Goal: Task Accomplishment & Management: Use online tool/utility

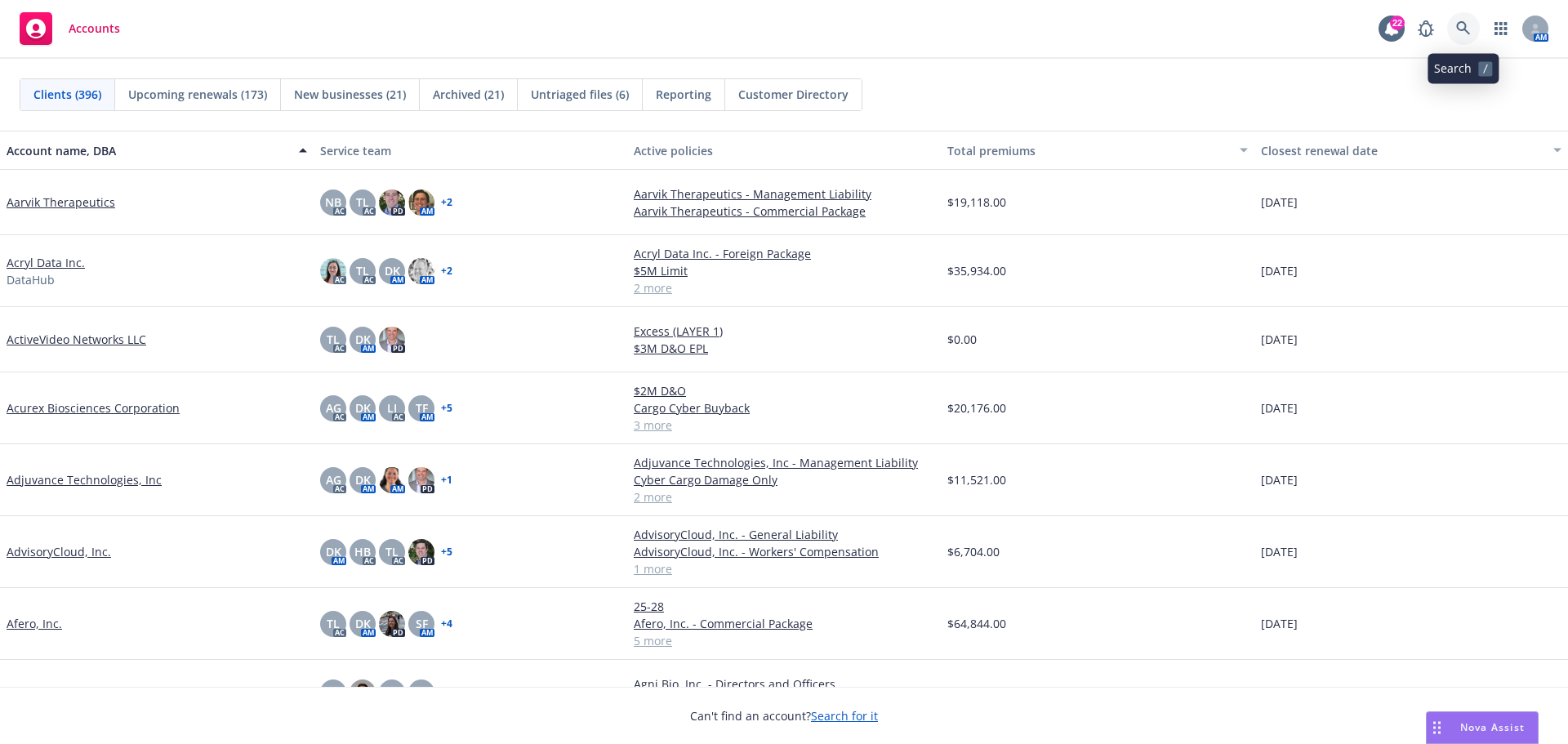
click at [1460, 18] on link at bounding box center [1463, 29] width 32 height 32
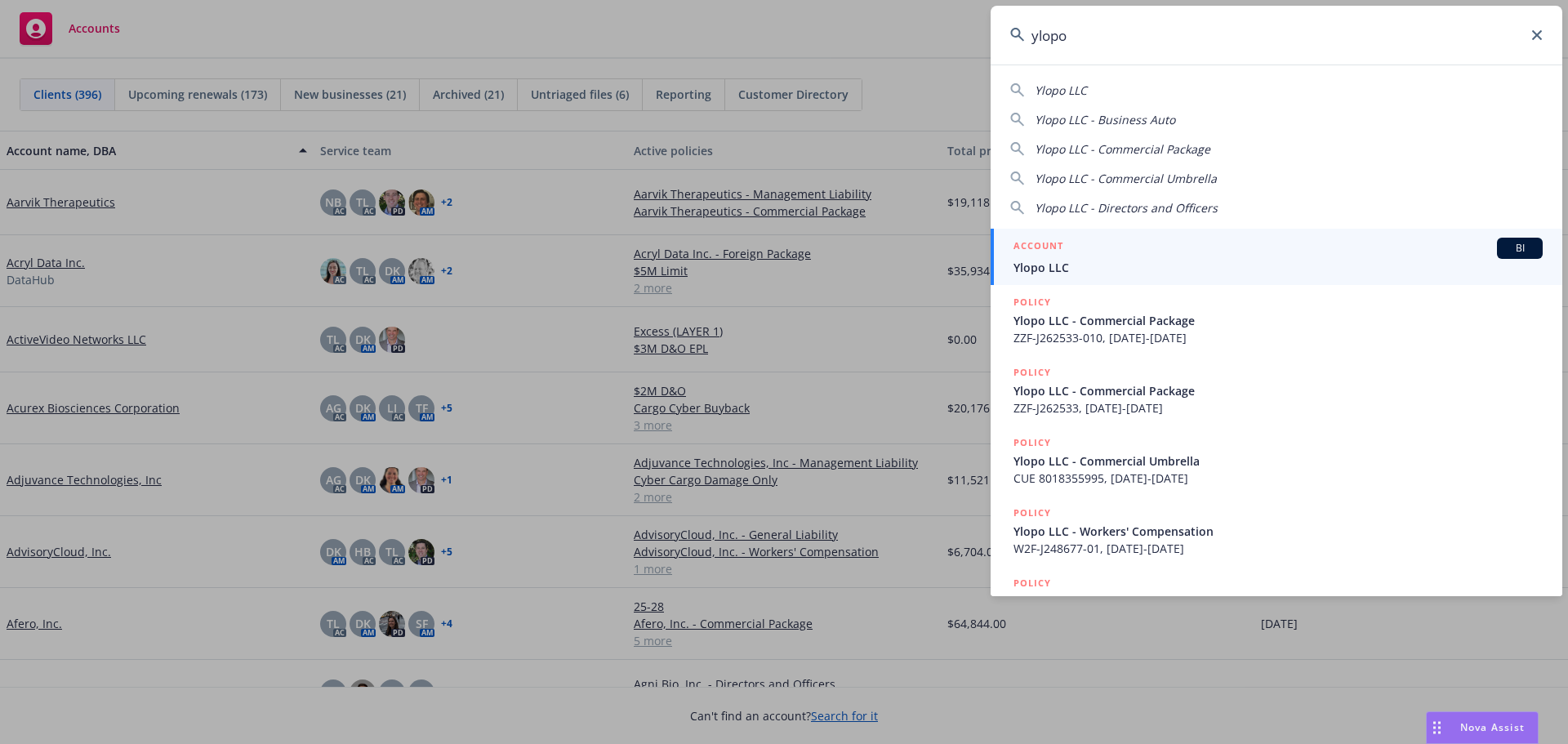
type input "ylopo"
click at [1046, 271] on span "Ylopo LLC" at bounding box center [1277, 267] width 530 height 17
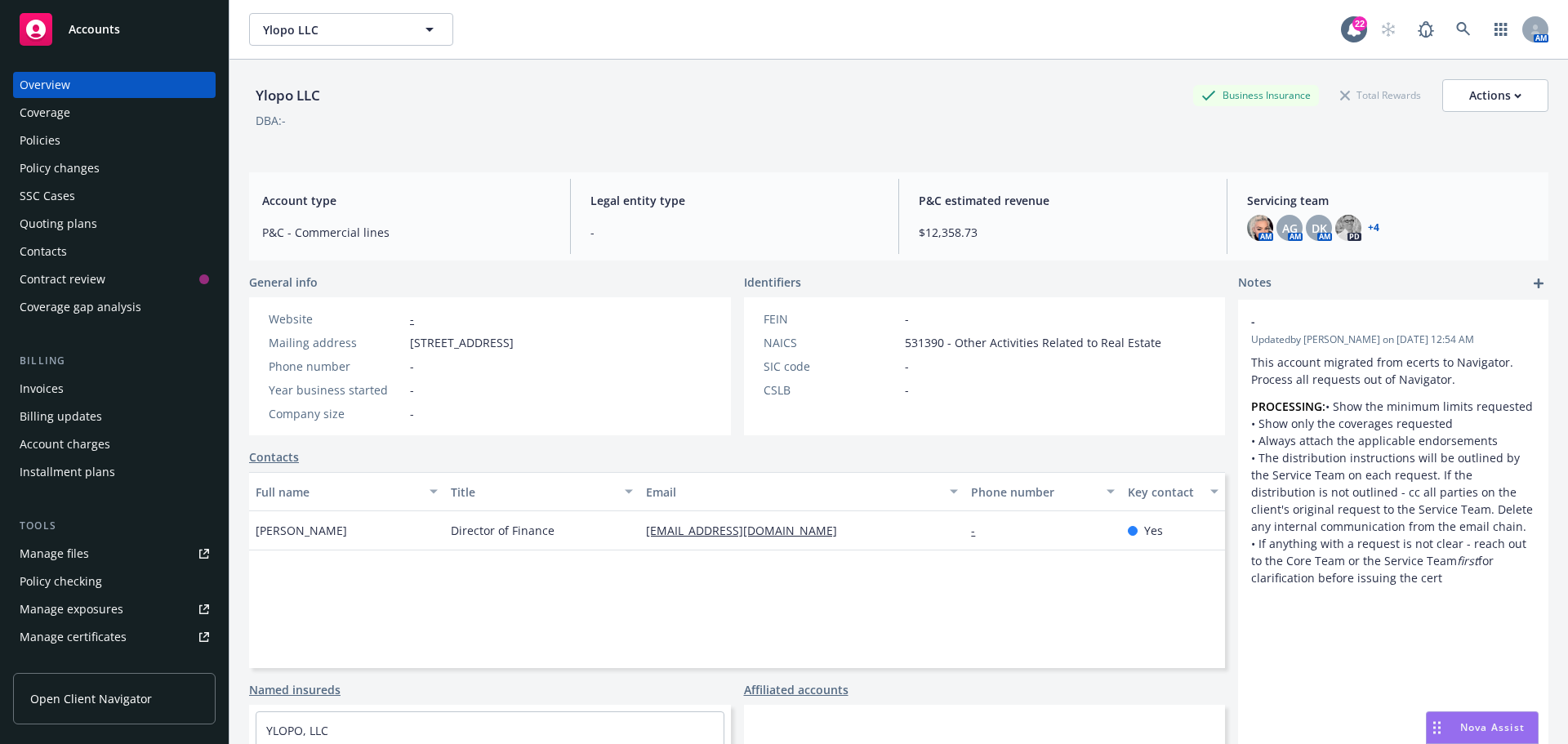
click at [65, 144] on div "Policies" at bounding box center [115, 140] width 189 height 26
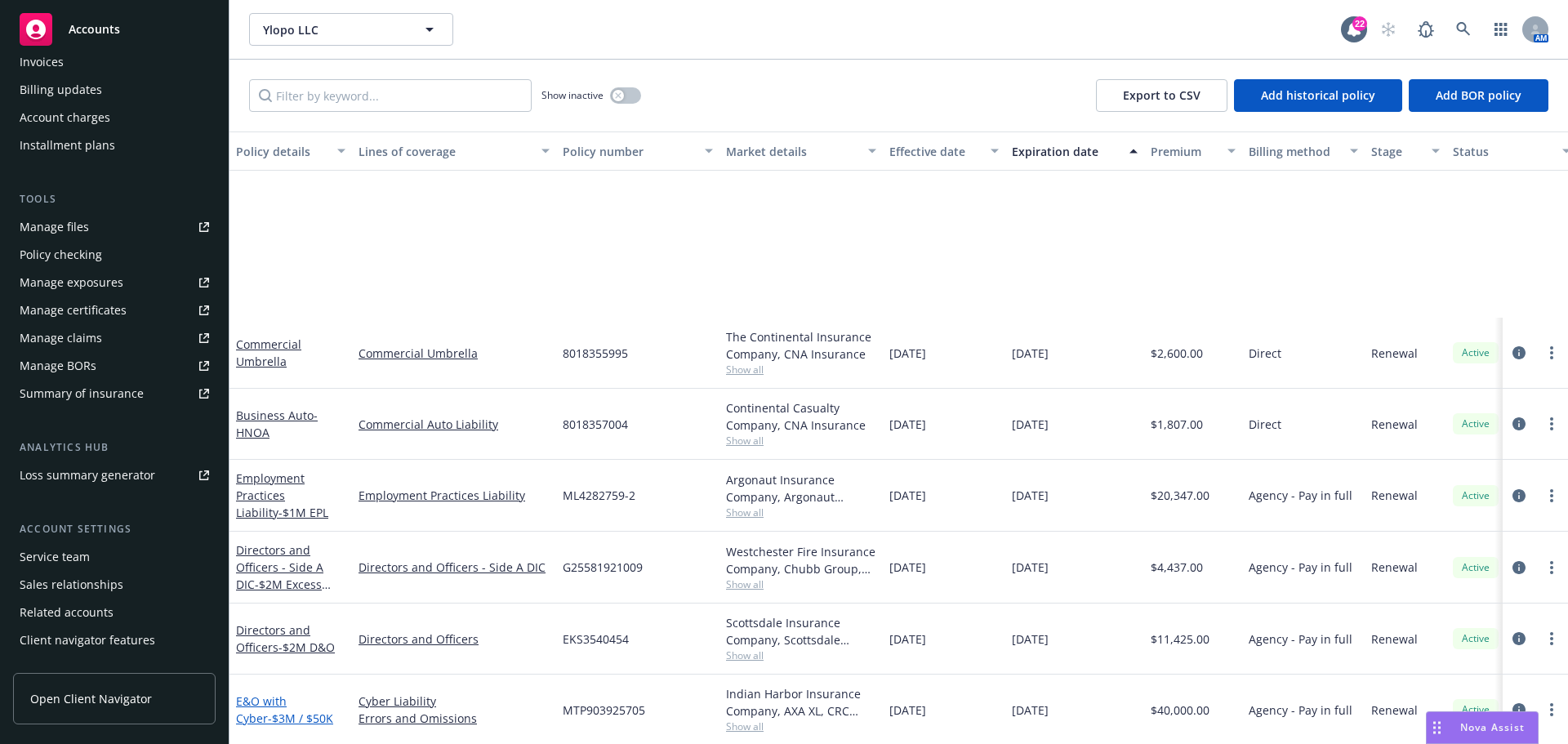
scroll to position [326, 0]
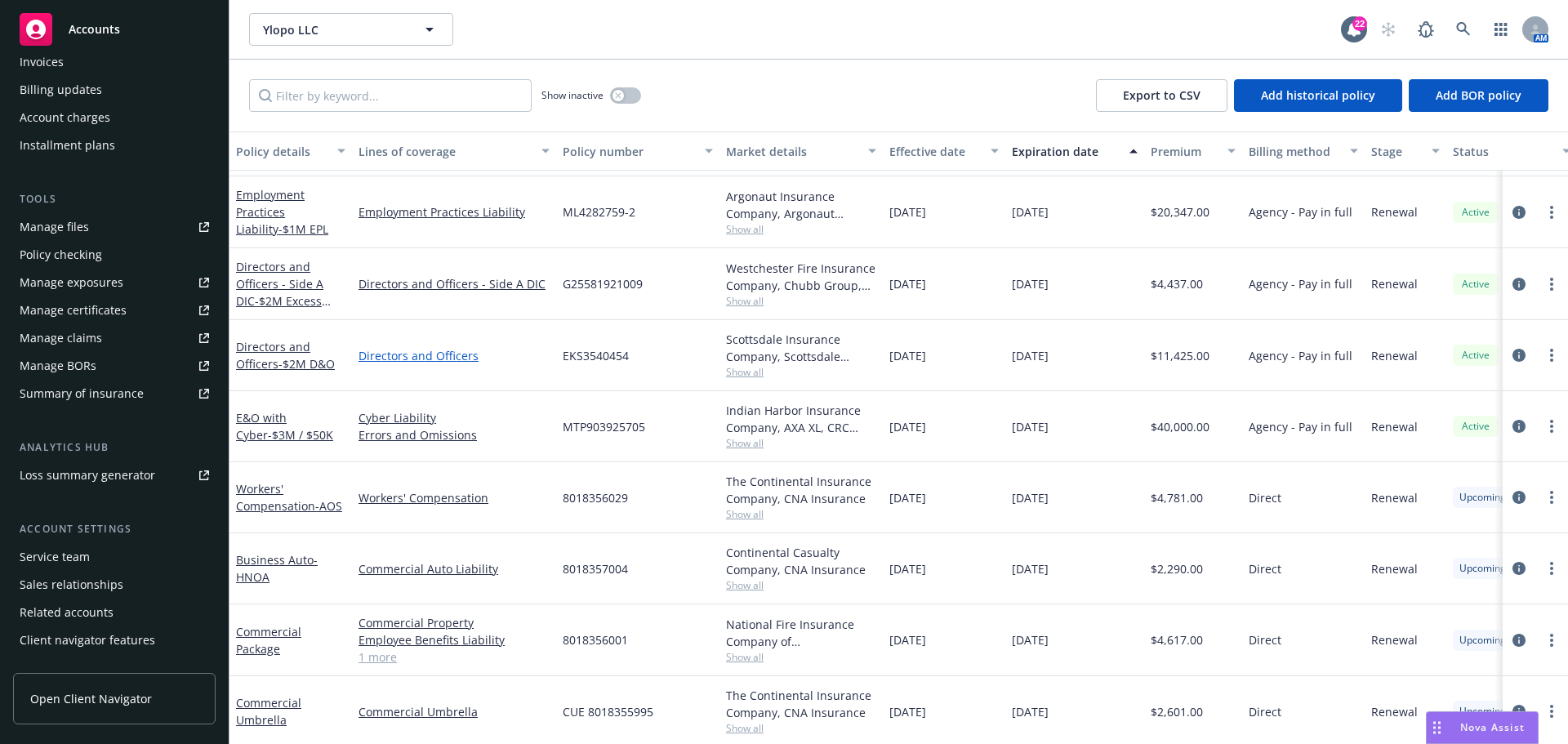
click at [409, 354] on link "Directors and Officers" at bounding box center [454, 355] width 191 height 17
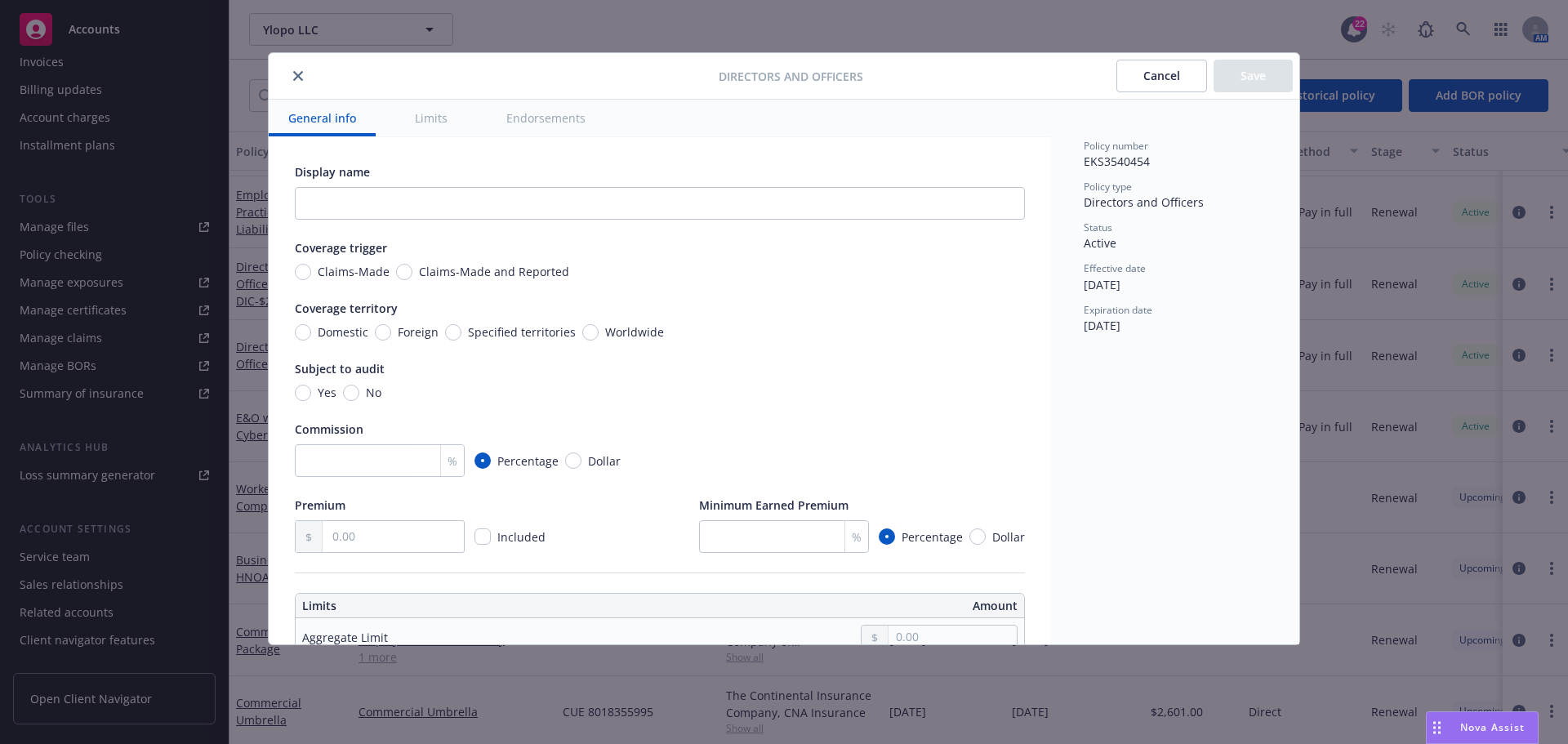
click at [301, 79] on icon "close" at bounding box center [298, 76] width 10 height 10
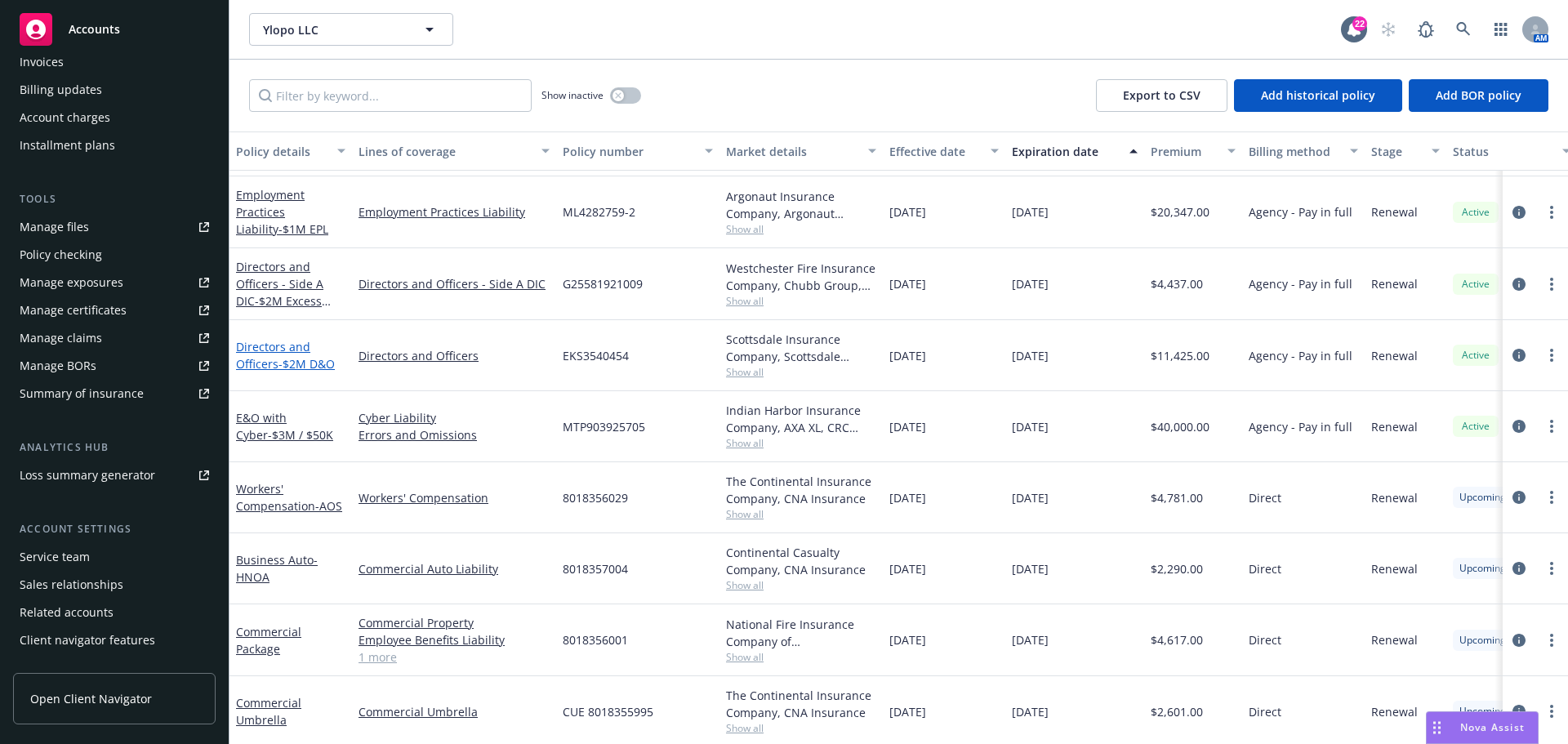
click at [272, 351] on link "Directors and Officers - $2M D&O" at bounding box center [286, 355] width 99 height 32
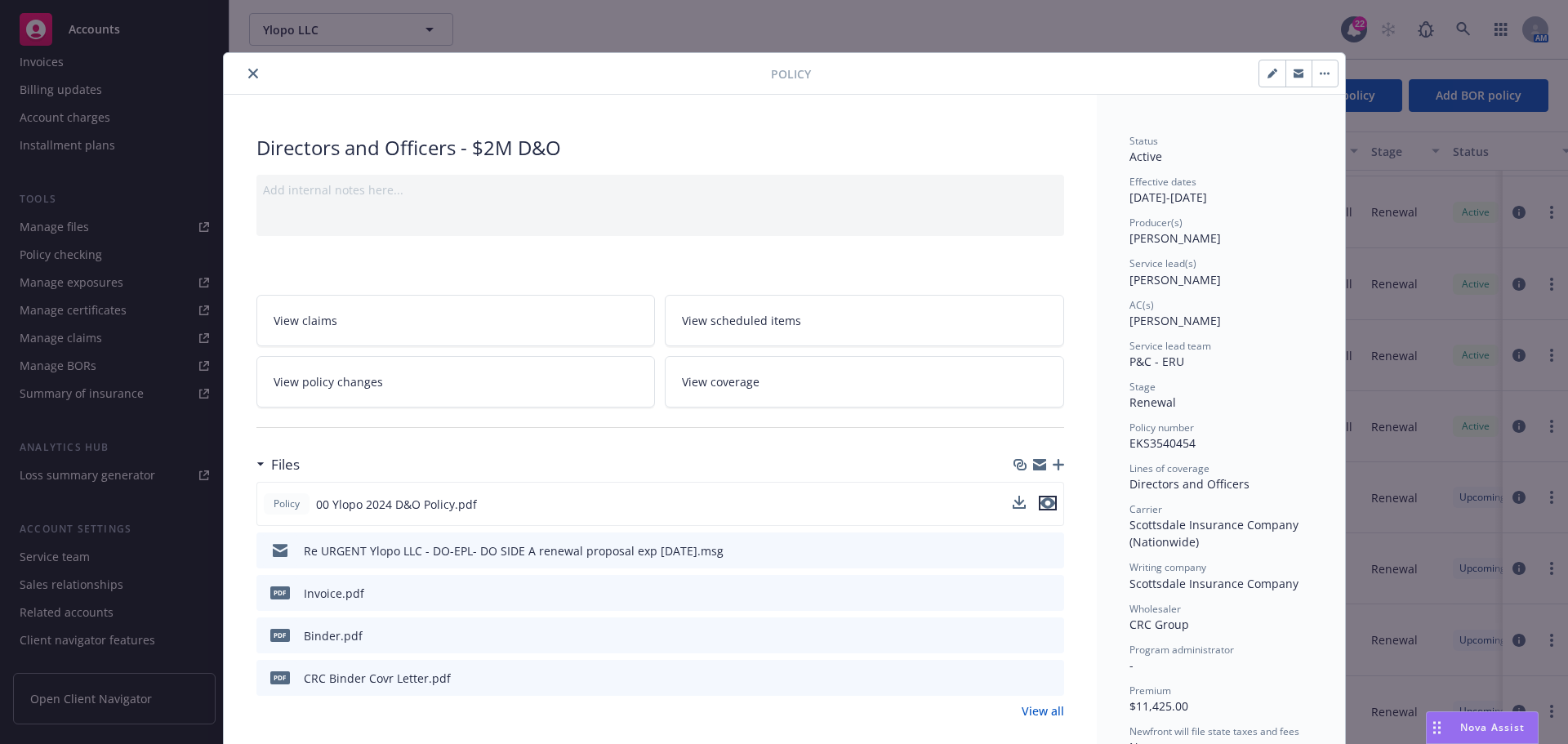
click at [1042, 502] on icon "preview file" at bounding box center [1047, 502] width 14 height 12
click at [250, 72] on icon "close" at bounding box center [253, 73] width 10 height 10
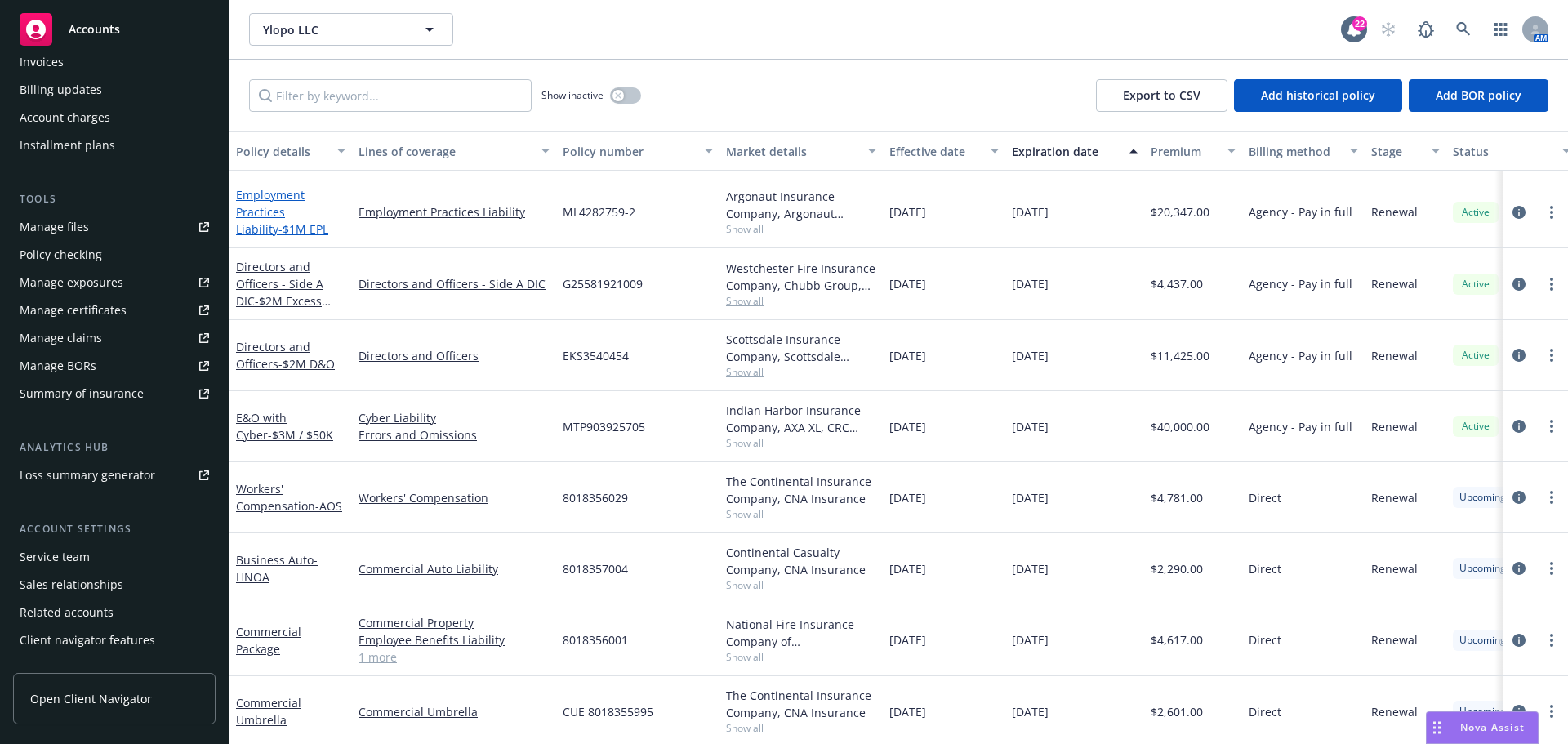
click at [288, 213] on link "Employment Practices Liability - $1M EPL" at bounding box center [282, 211] width 92 height 50
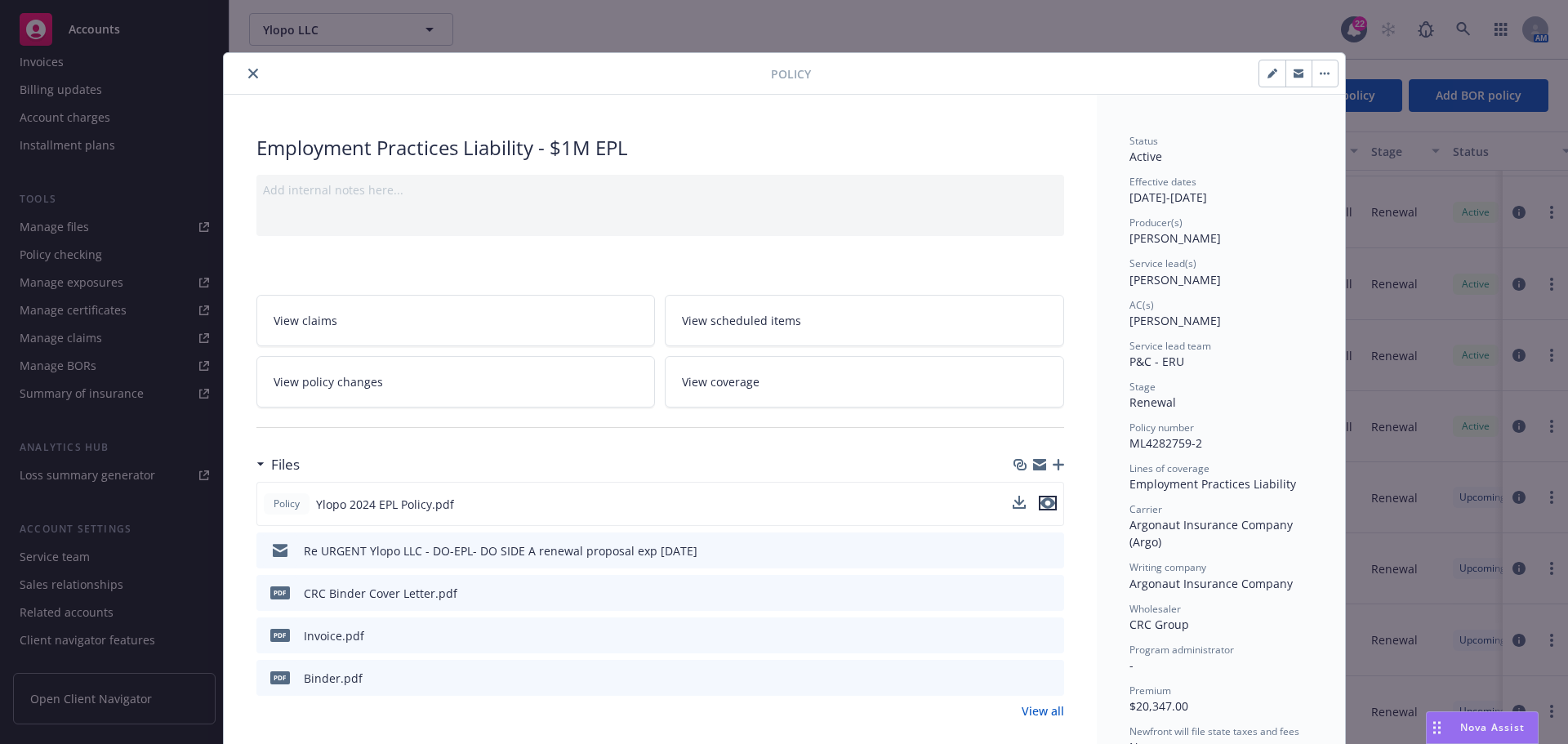
click at [1043, 503] on icon "preview file" at bounding box center [1047, 502] width 14 height 12
click at [248, 74] on icon "close" at bounding box center [253, 73] width 10 height 10
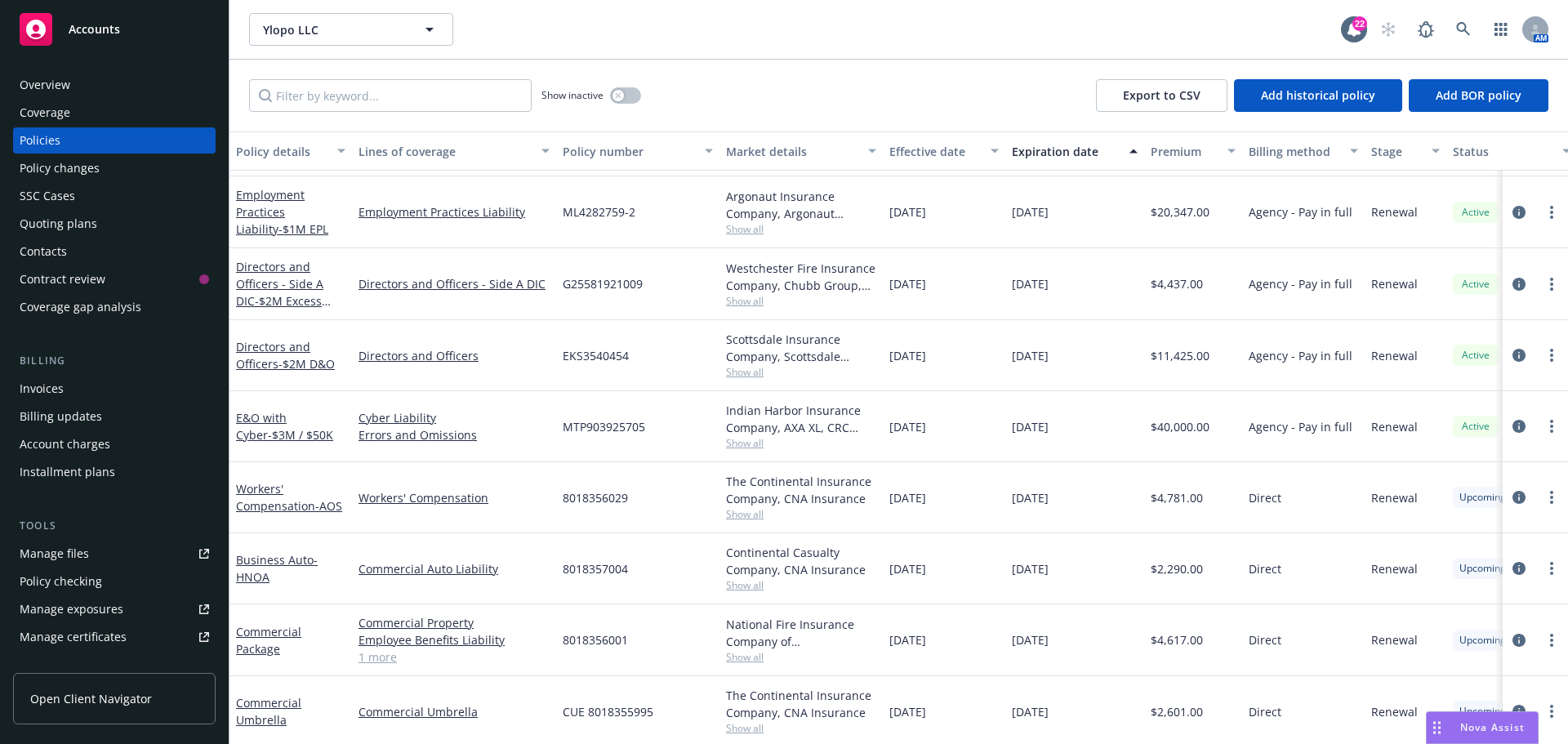
click at [68, 220] on div "Quoting plans" at bounding box center [59, 224] width 78 height 26
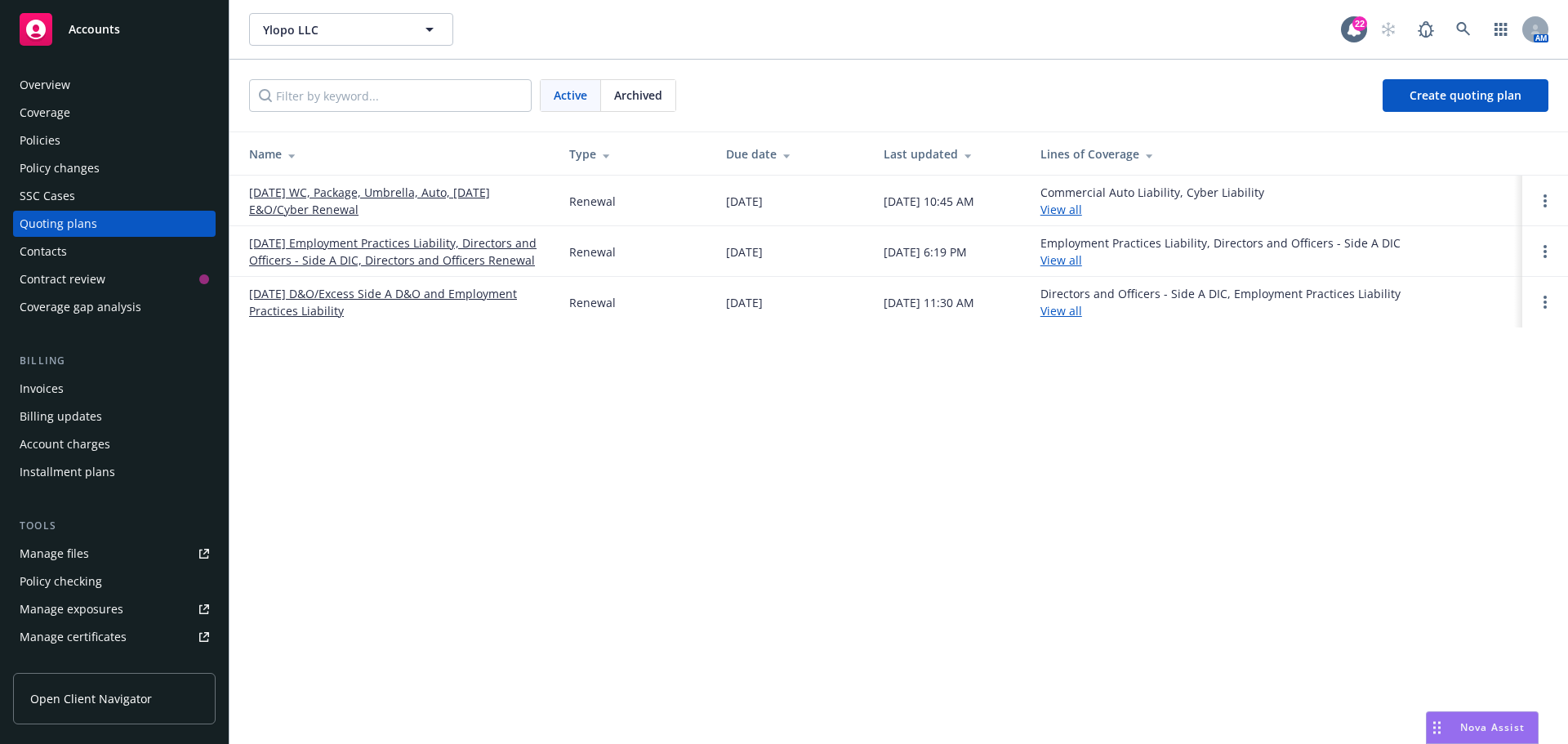
click at [291, 291] on link "[DATE] D&O/Excess Side A D&O and Employment Practices Liability" at bounding box center [396, 302] width 294 height 34
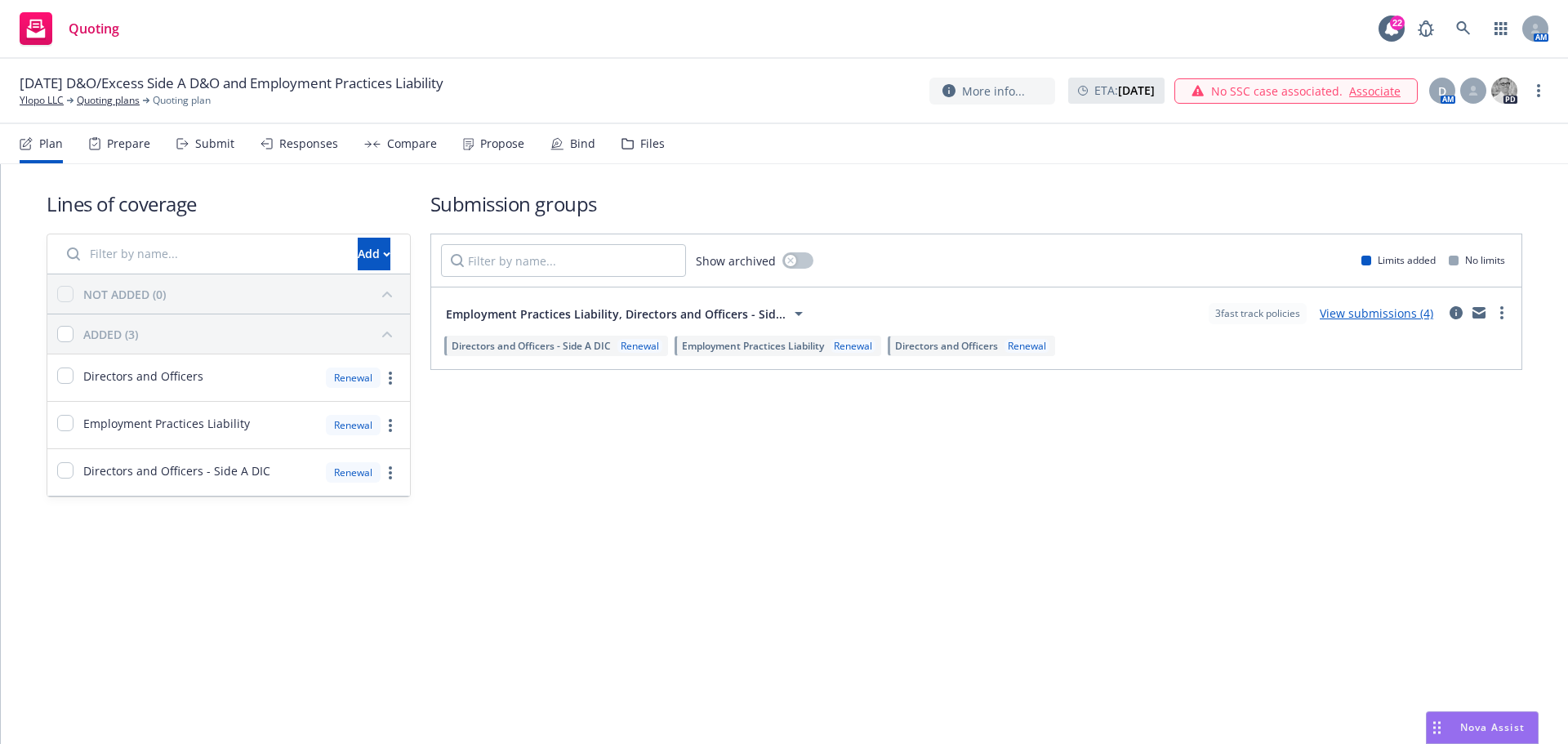
click at [626, 140] on icon at bounding box center [628, 143] width 13 height 12
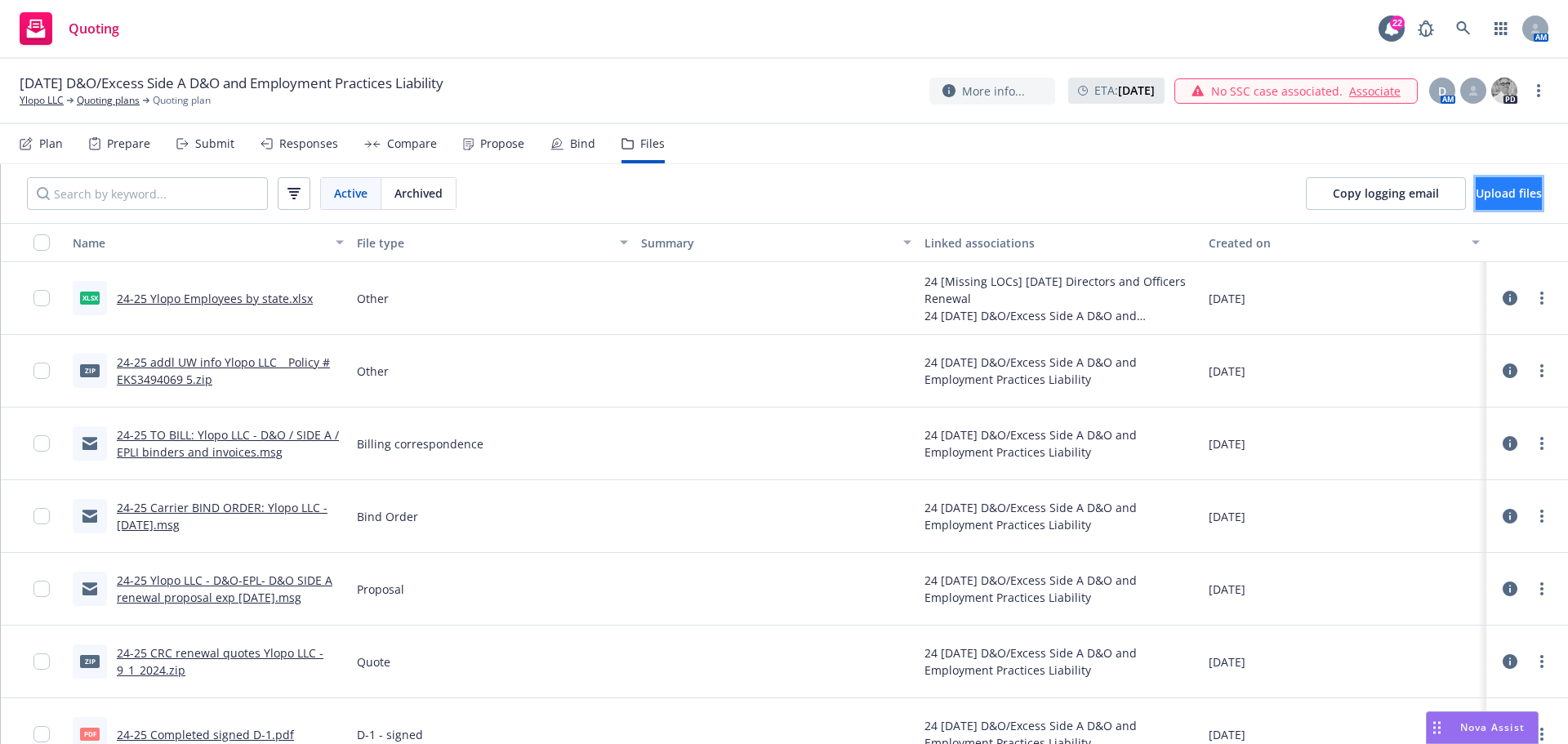
click at [1505, 194] on span "Upload files" at bounding box center [1508, 192] width 66 height 15
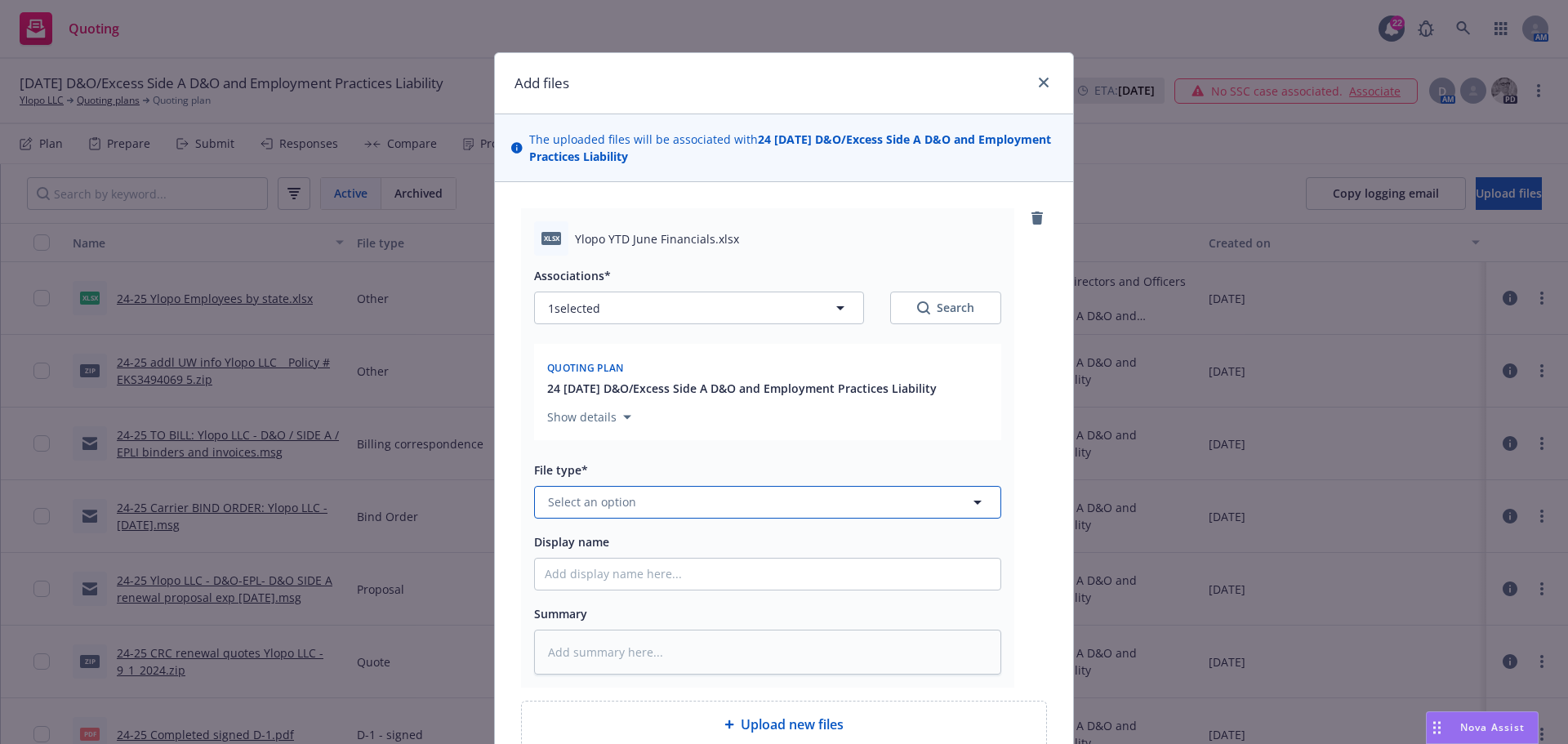
drag, startPoint x: 613, startPoint y: 473, endPoint x: 565, endPoint y: 506, distance: 58.2
click at [564, 505] on span "Select an option" at bounding box center [592, 501] width 88 height 17
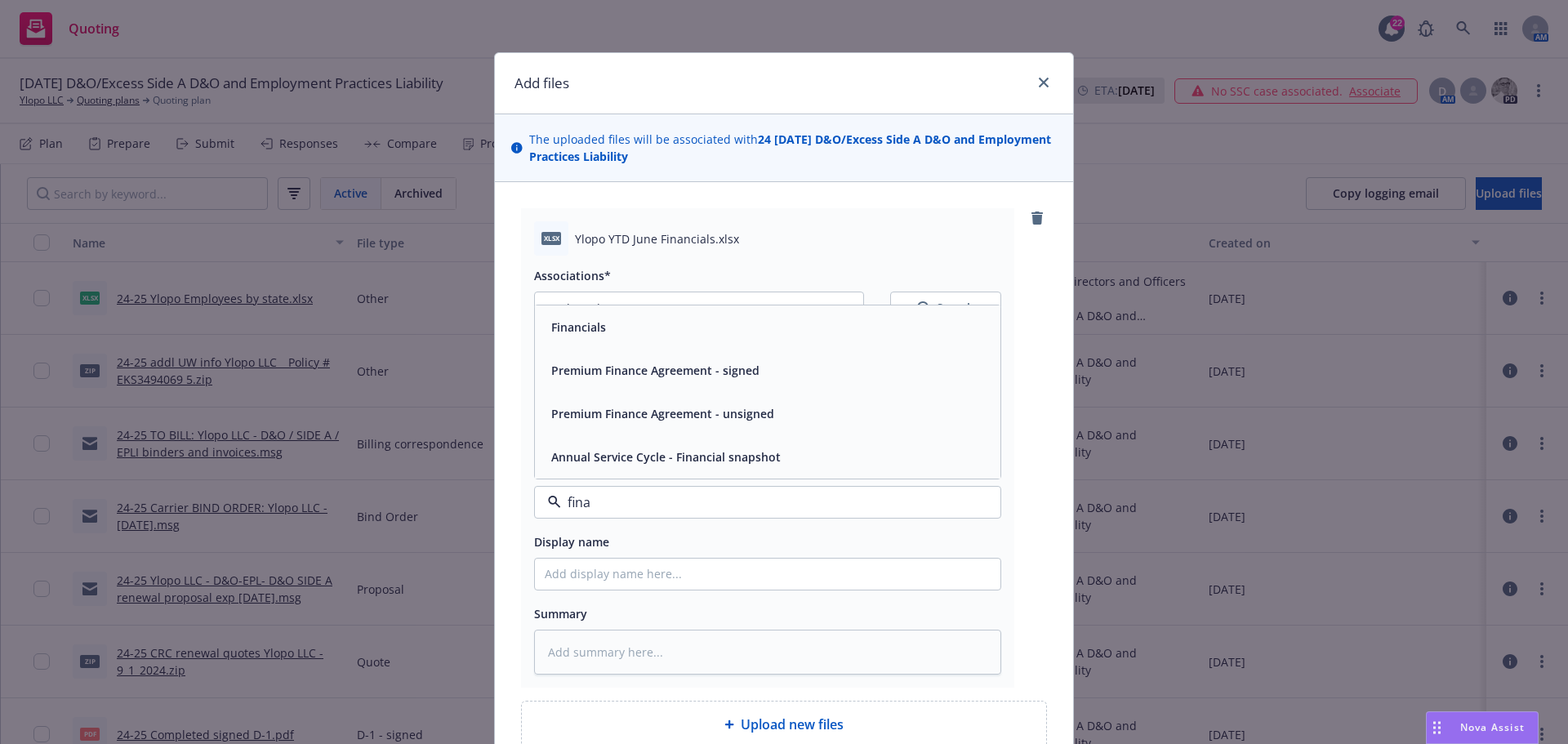
type input "[PERSON_NAME]"
click at [580, 345] on div "Financials" at bounding box center [768, 327] width 466 height 43
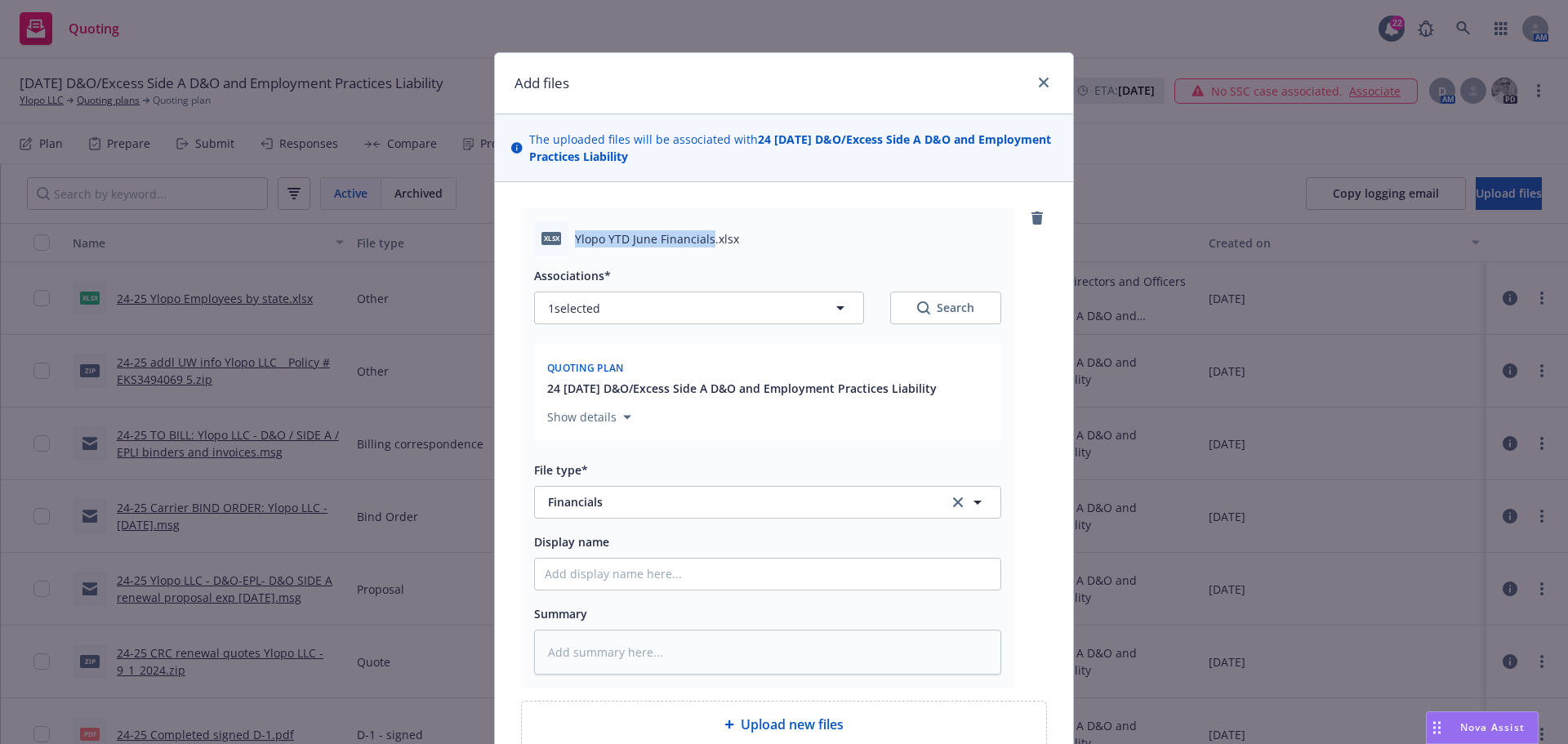
drag, startPoint x: 569, startPoint y: 238, endPoint x: 705, endPoint y: 237, distance: 136.0
click at [705, 237] on span "Ylopo YTD June Financials.xlsx" at bounding box center [657, 238] width 164 height 17
copy span "Ylopo YTD June Financials"
click at [585, 573] on input "Display name" at bounding box center [768, 574] width 466 height 31
paste input "Ylopo YTD June Financials"
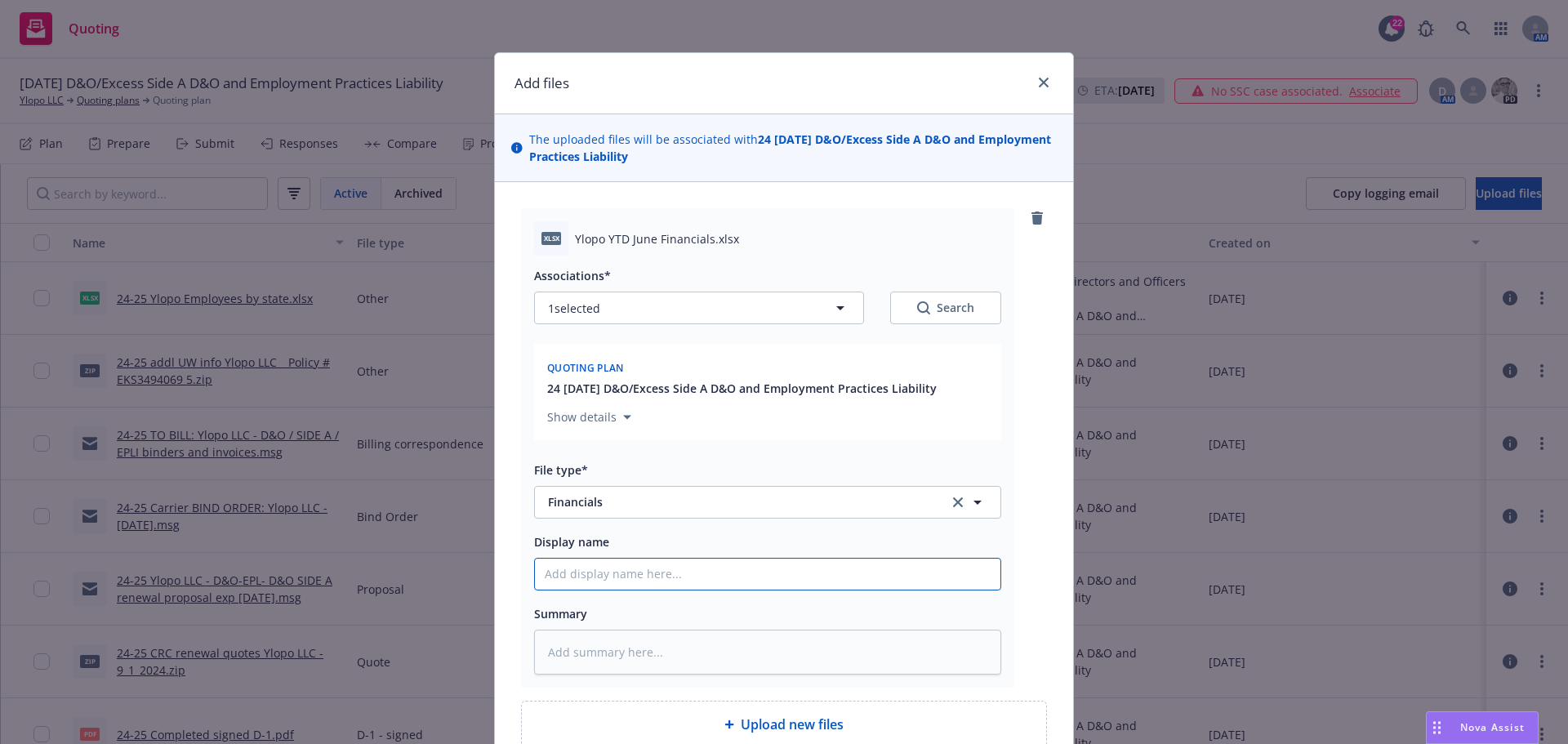
type textarea "x"
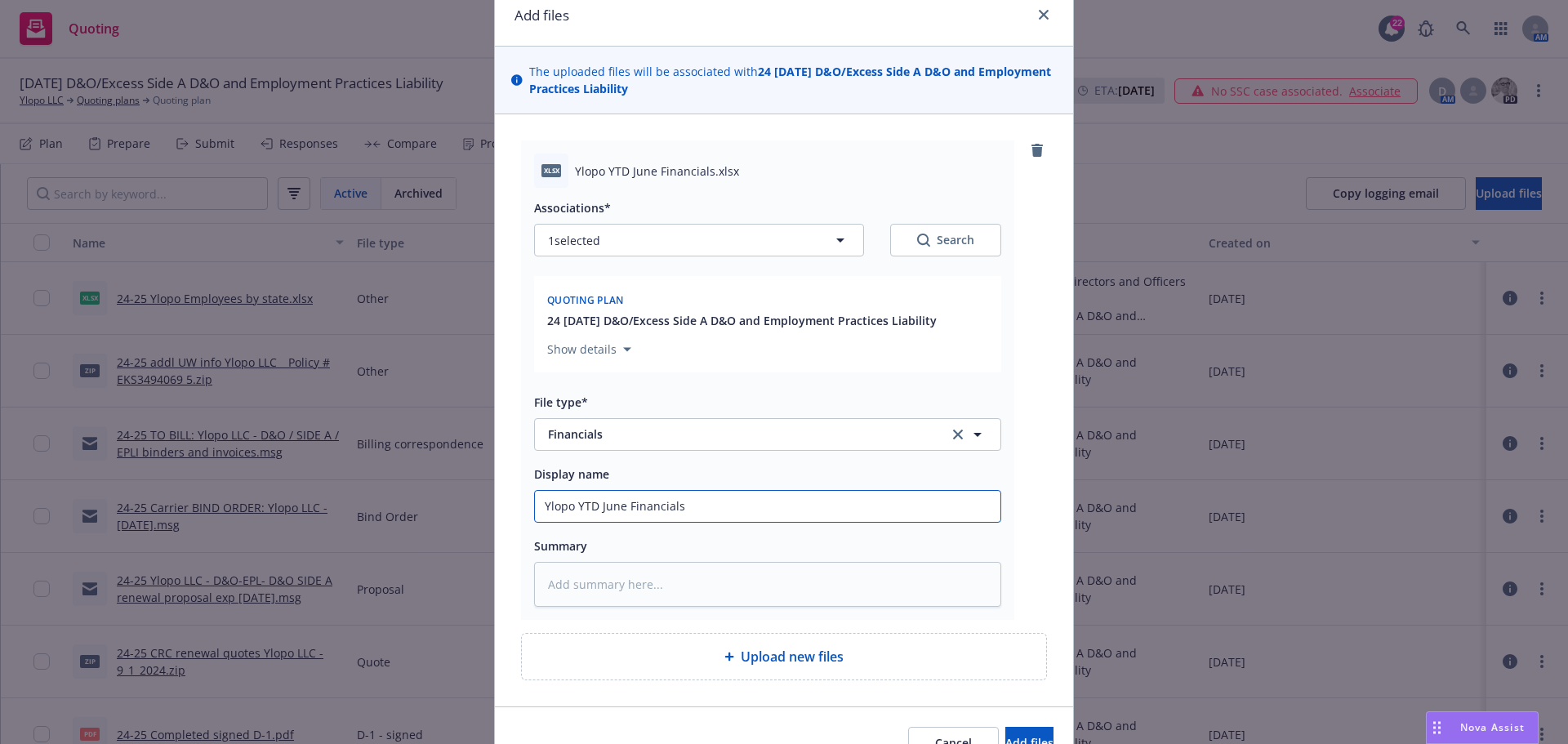
scroll to position [156, 0]
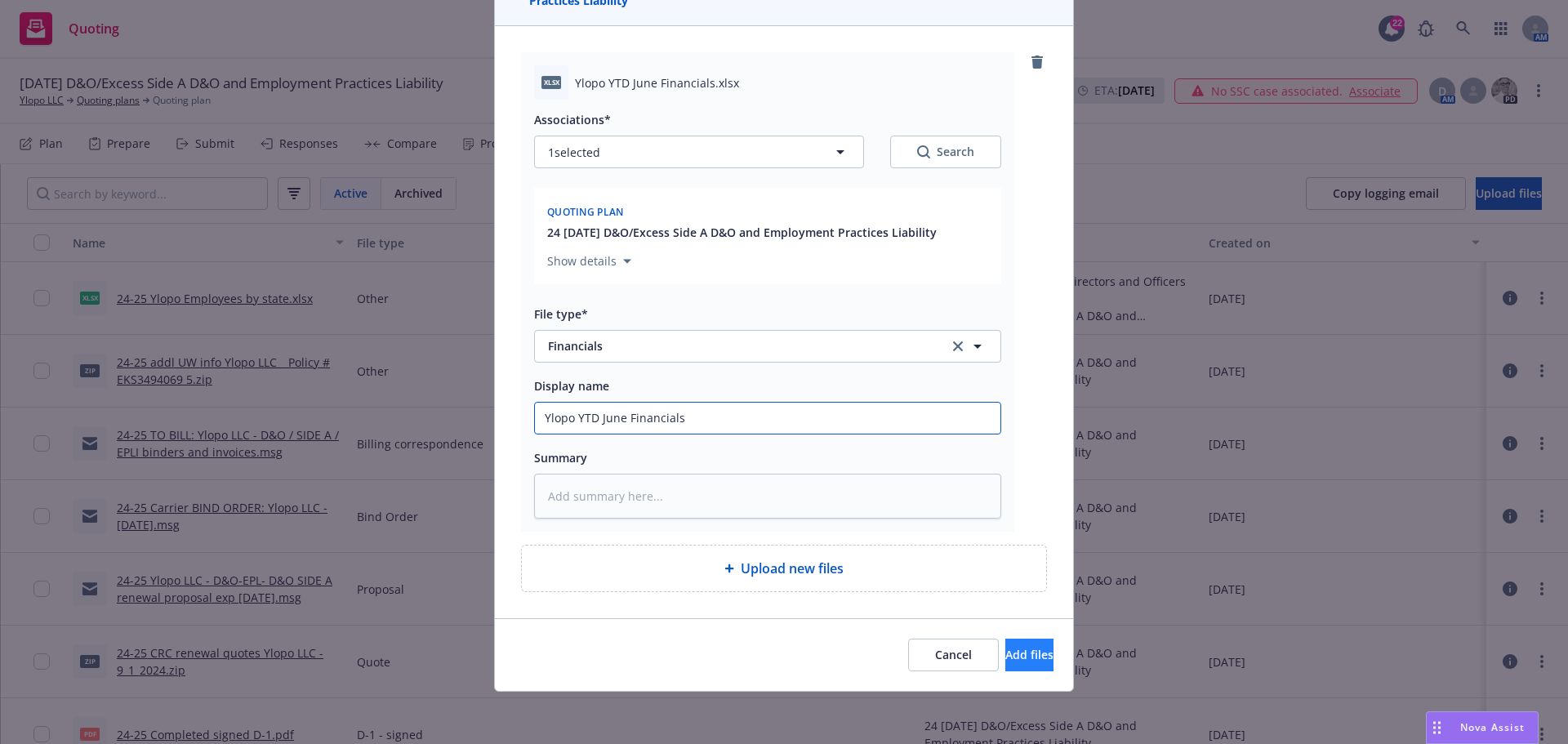
type input "Ylopo YTD June Financials"
click at [1005, 653] on span "Add files" at bounding box center [1028, 654] width 48 height 15
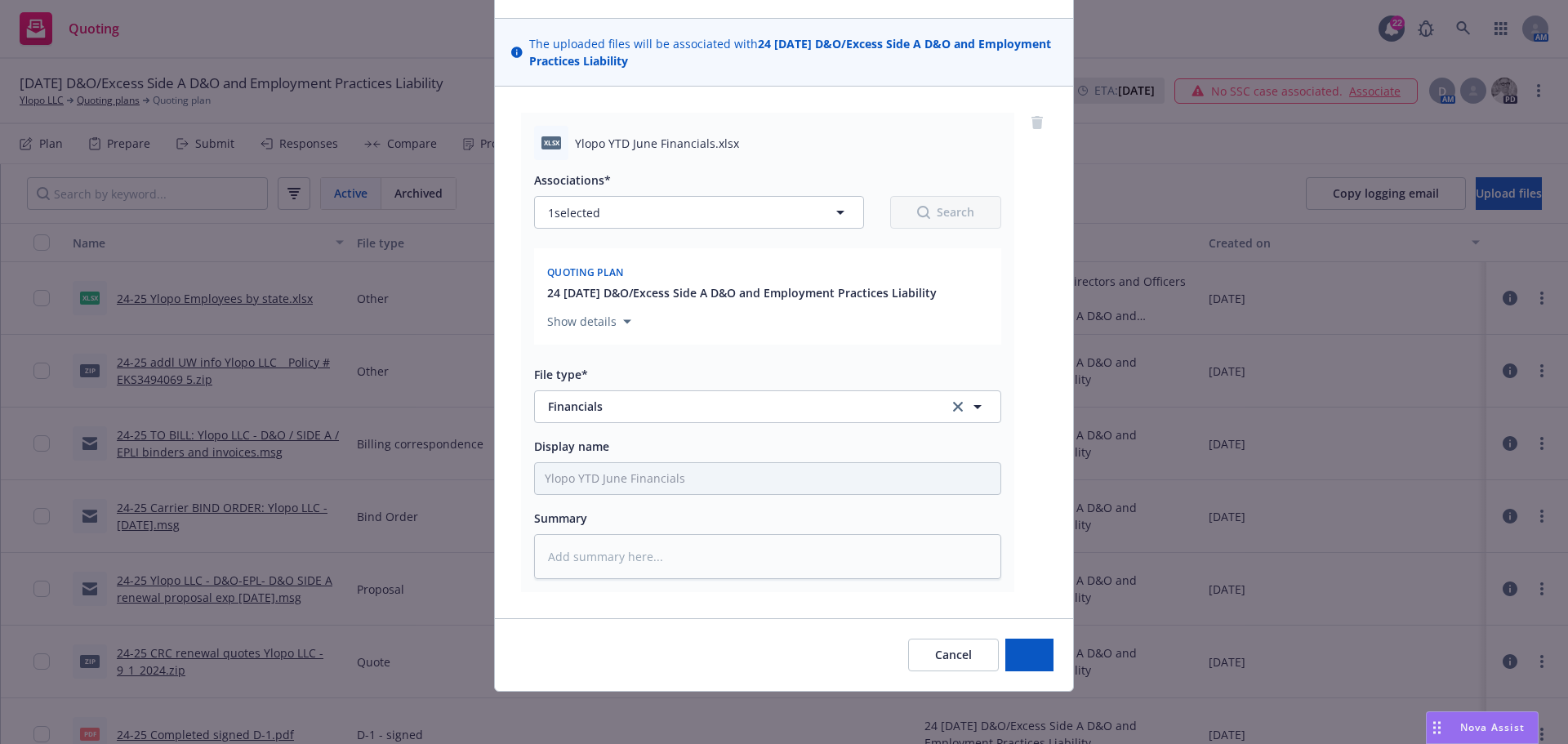
scroll to position [96, 0]
type textarea "x"
